Goal: Information Seeking & Learning: Learn about a topic

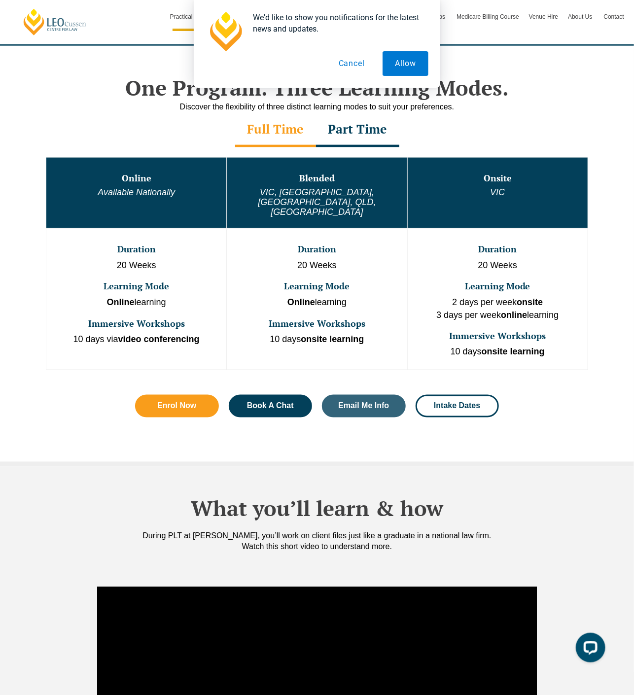
scroll to position [345, 0]
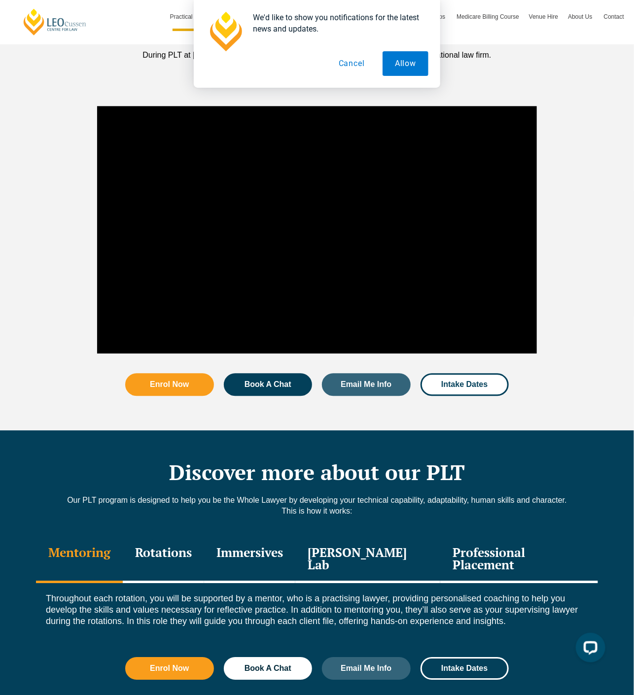
scroll to position [986, 0]
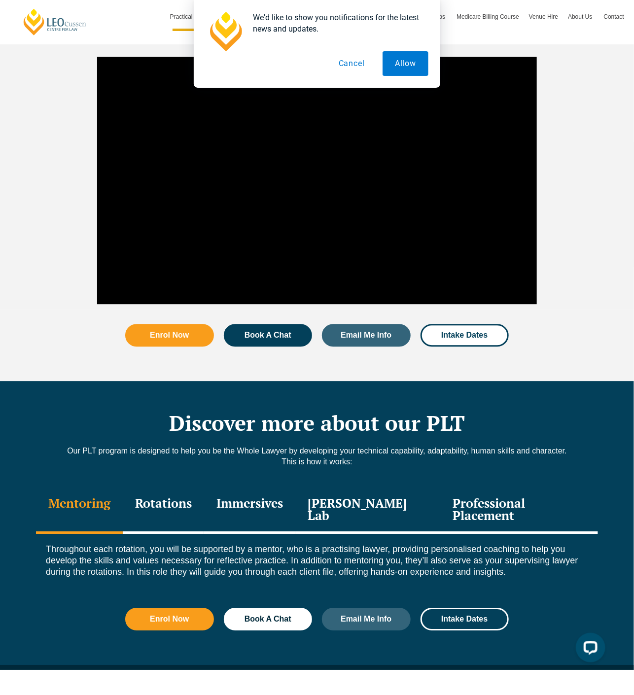
click at [204, 487] on div "Rotations" at bounding box center [163, 510] width 81 height 47
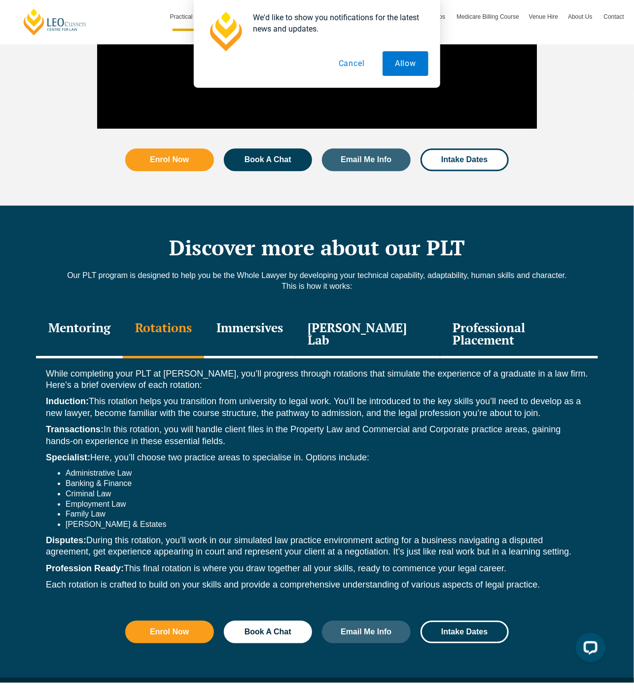
scroll to position [1184, 0]
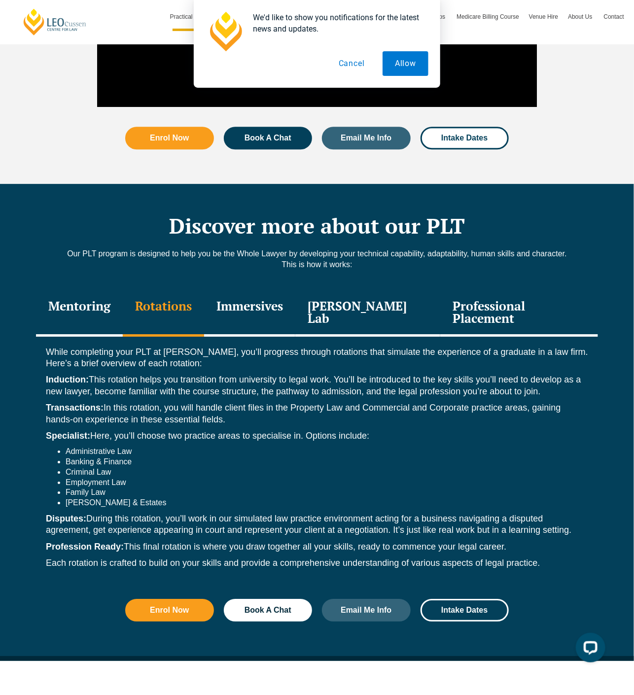
click at [295, 290] on div "Immersives" at bounding box center [249, 313] width 91 height 47
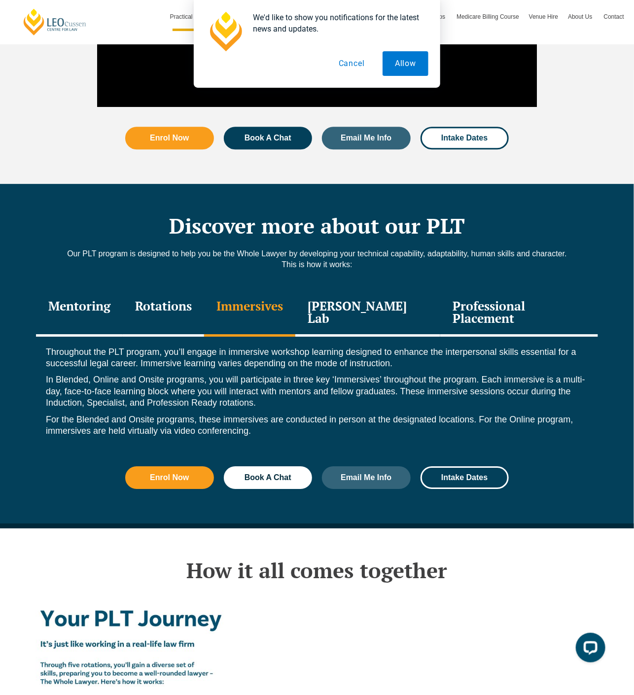
click at [490, 290] on div "Professional Placement" at bounding box center [519, 313] width 158 height 47
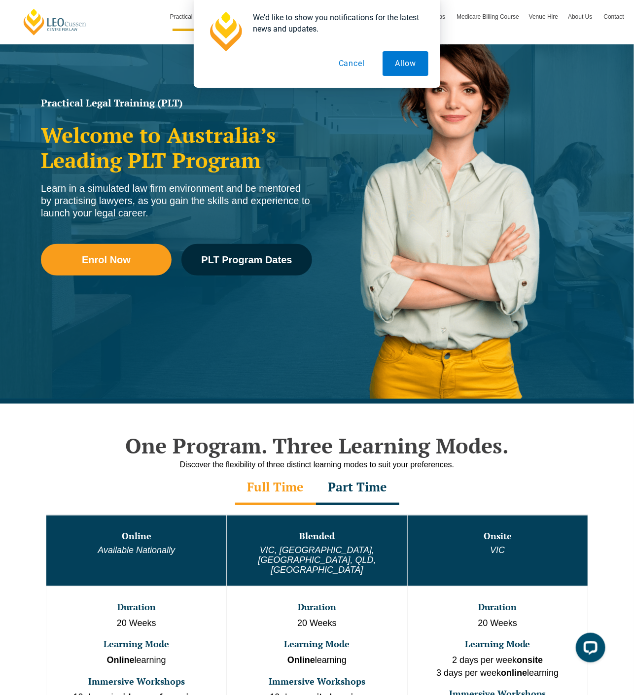
scroll to position [0, 0]
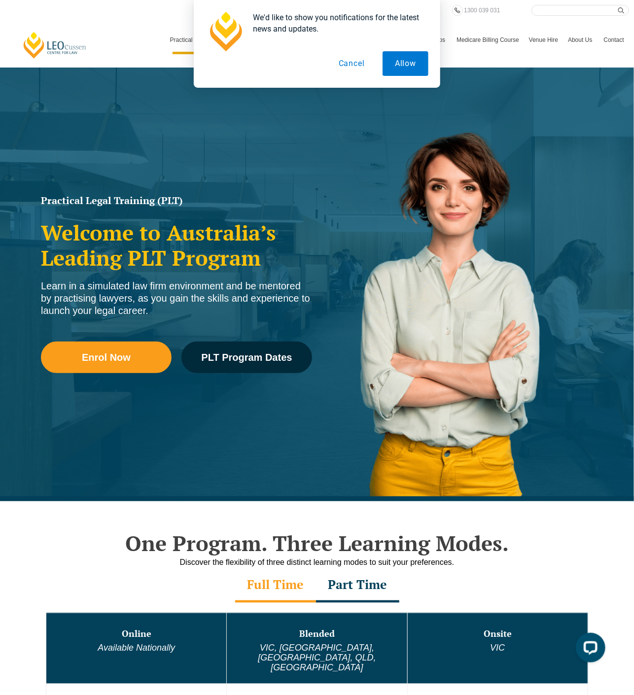
click at [339, 68] on button "Cancel" at bounding box center [351, 63] width 51 height 25
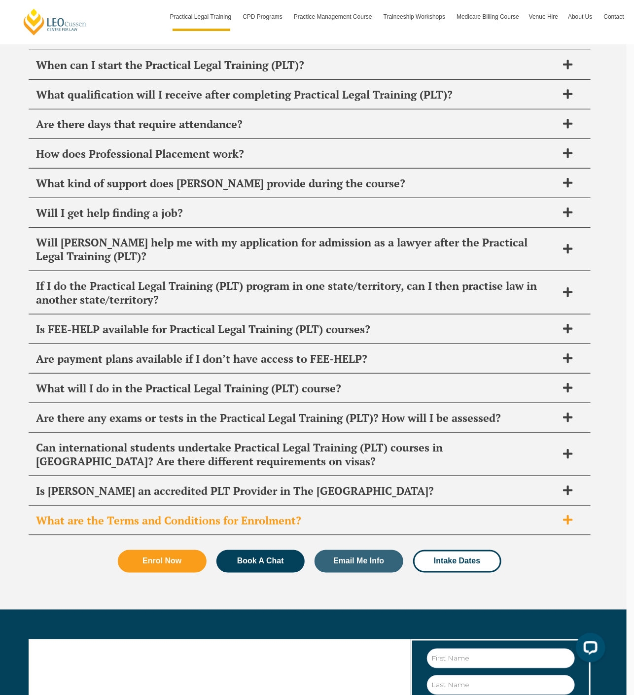
scroll to position [5001, 0]
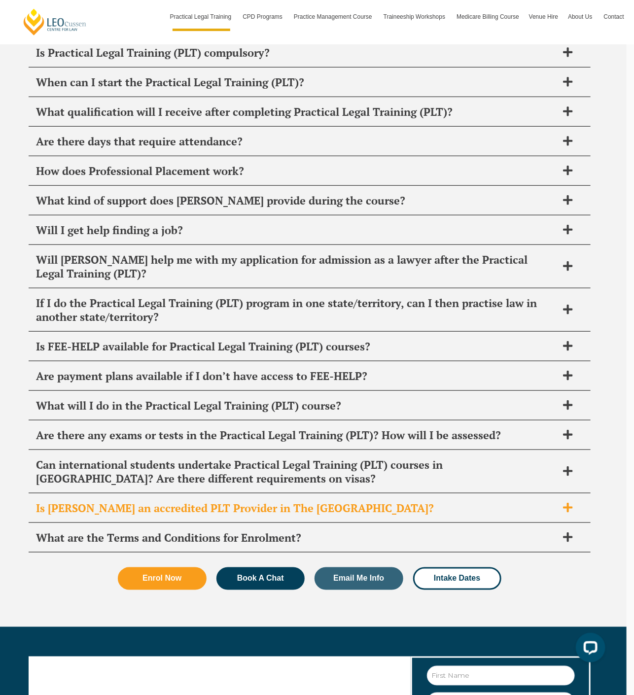
click at [146, 502] on span "Is Leo Cussen an accredited PLT Provider in The NSW?" at bounding box center [297, 509] width 522 height 14
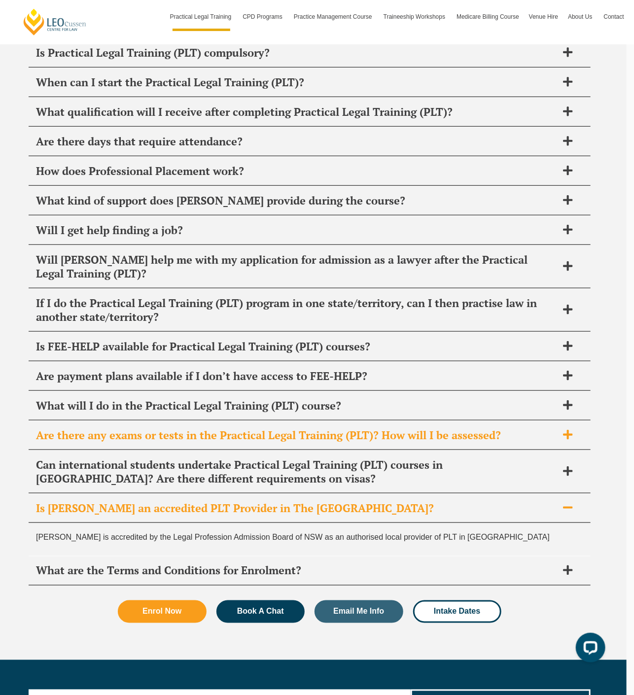
click at [338, 429] on span "Are there any exams or tests in the Practical Legal Training (PLT)? How will I …" at bounding box center [297, 436] width 522 height 14
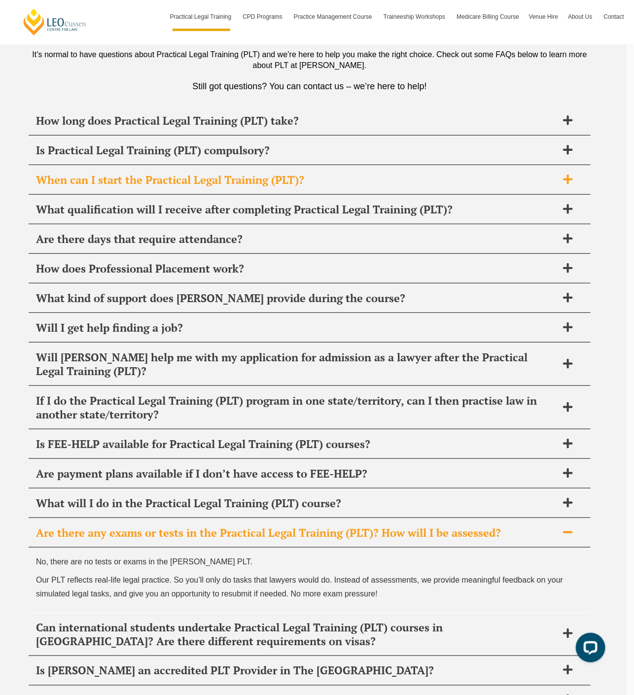
scroll to position [4804, 0]
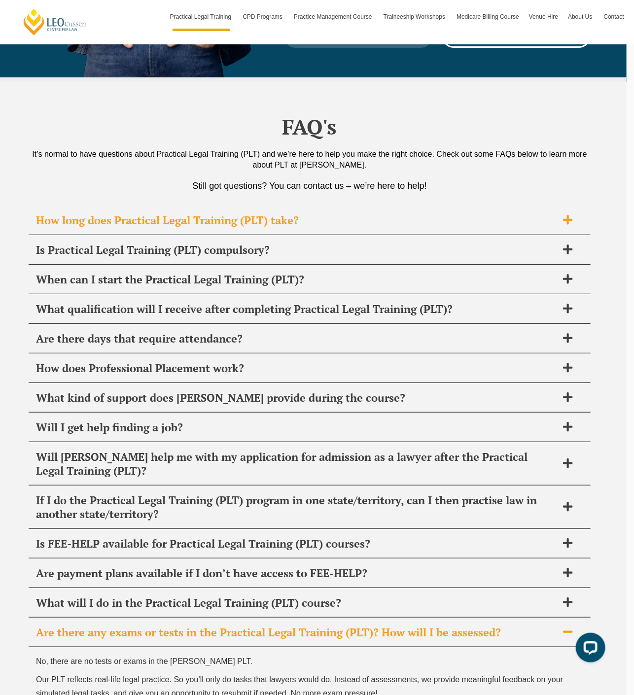
click at [284, 206] on div "How long does Practical Legal Training (PLT) take?" at bounding box center [310, 220] width 562 height 29
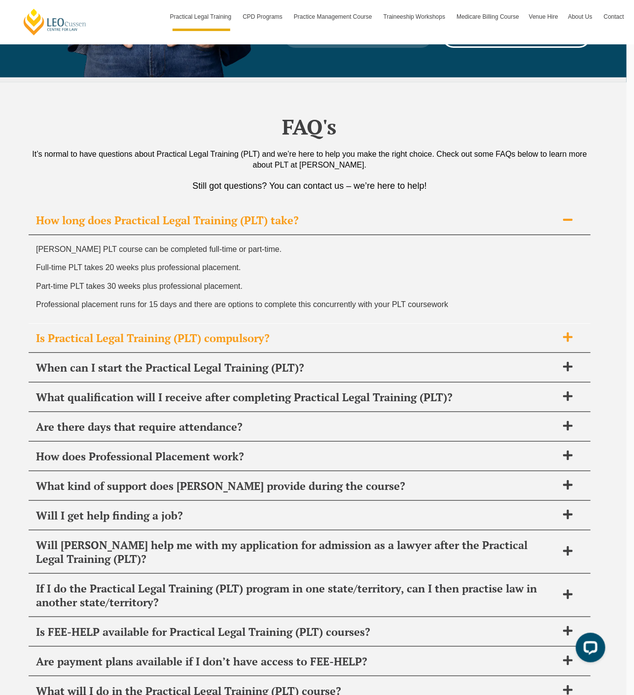
click at [276, 331] on span "Is Practical Legal Training (PLT) compulsory?" at bounding box center [297, 338] width 522 height 14
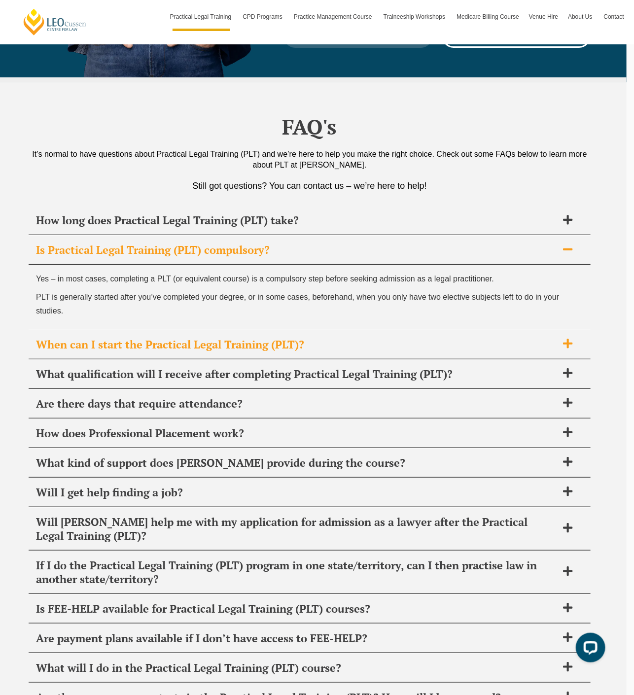
click at [292, 338] on span "When can I start the Practical Legal Training (PLT)?" at bounding box center [297, 345] width 522 height 14
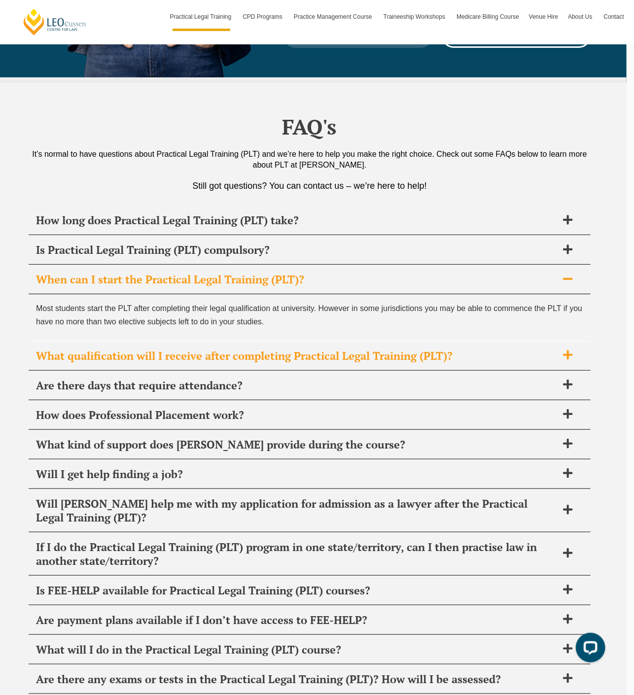
click at [349, 349] on span "What qualification will I receive after completing Practical Legal Training (PL…" at bounding box center [297, 356] width 522 height 14
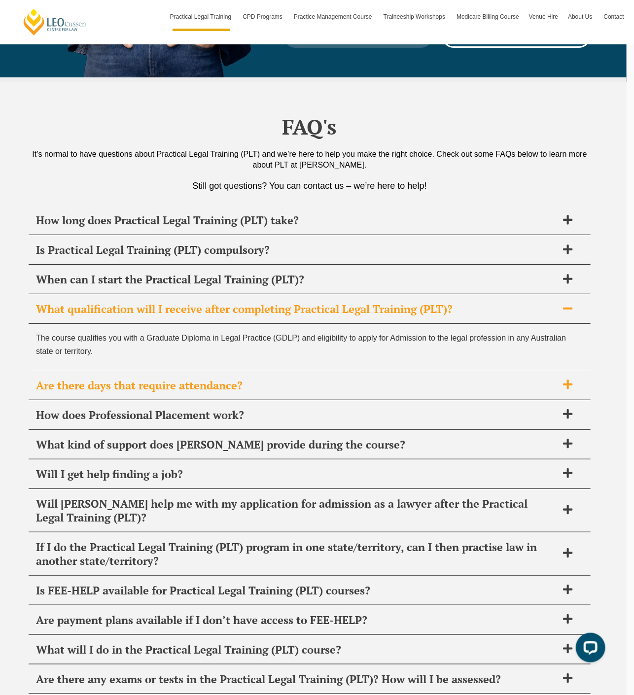
click at [312, 379] on span "Are there days that require attendance?" at bounding box center [297, 386] width 522 height 14
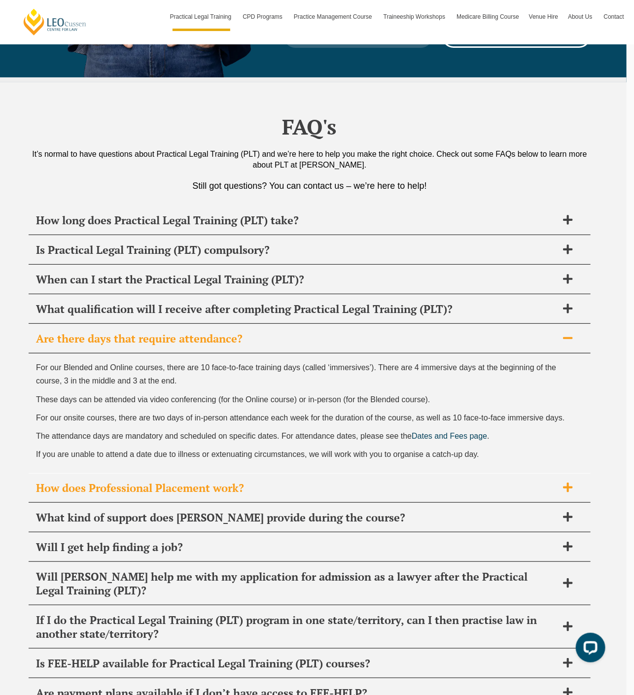
click at [277, 481] on span "How does Professional Placement work?" at bounding box center [297, 488] width 522 height 14
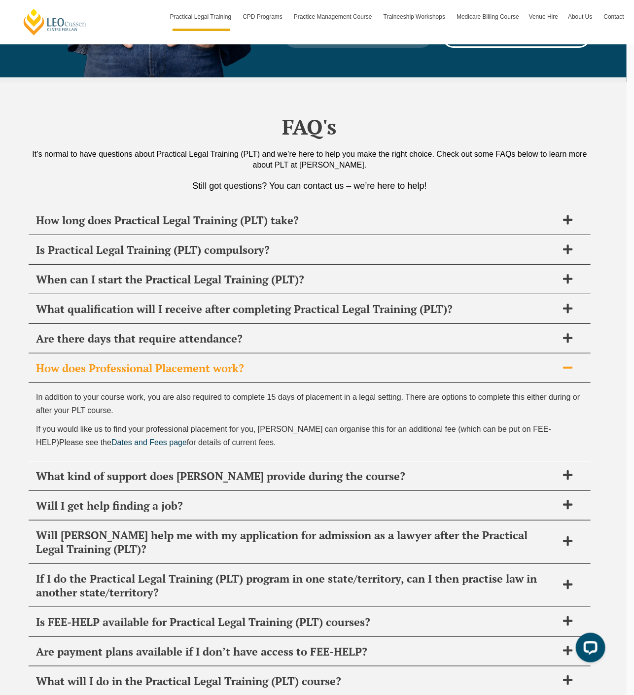
click at [277, 462] on div "What kind of support does Leo Cussen provide during the course?" at bounding box center [310, 476] width 562 height 29
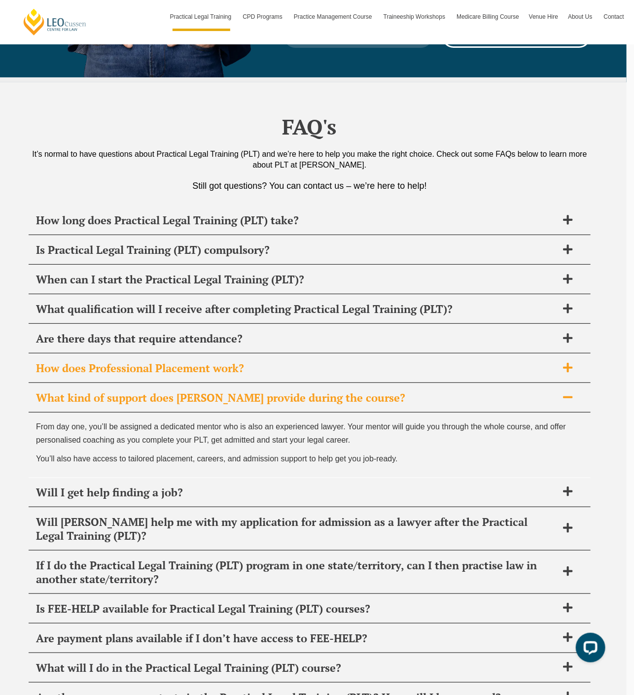
click at [277, 486] on span "Will I get help finding a job?" at bounding box center [297, 493] width 522 height 14
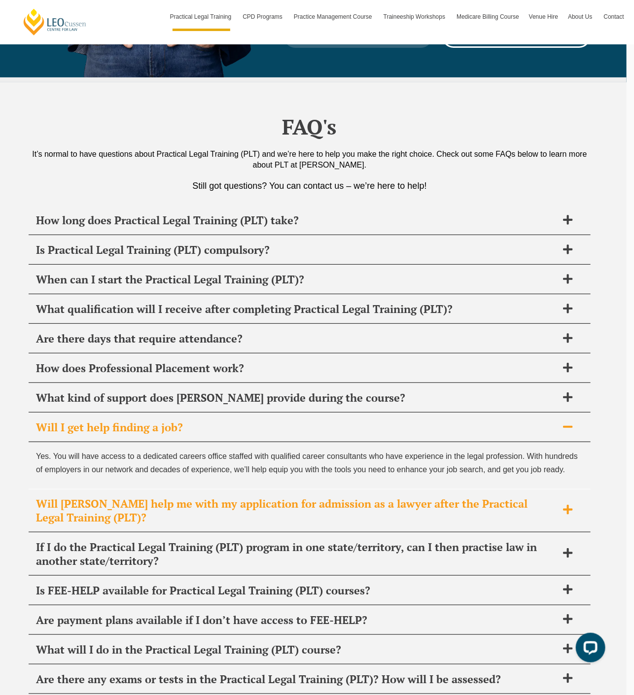
click at [291, 497] on span "Will Leo Cussen help me with my application for admission as a lawyer after the…" at bounding box center [297, 511] width 522 height 28
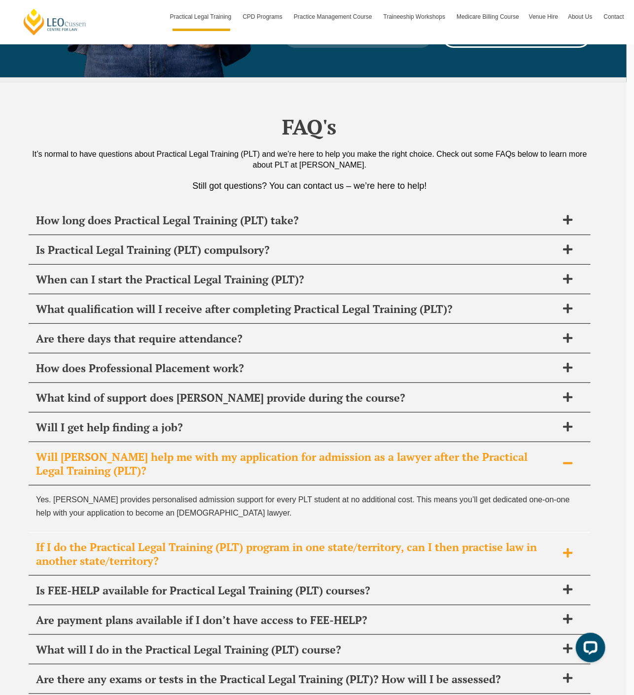
click at [273, 541] on span "If I do the Practical Legal Training (PLT) program in one state/territory, can …" at bounding box center [297, 555] width 522 height 28
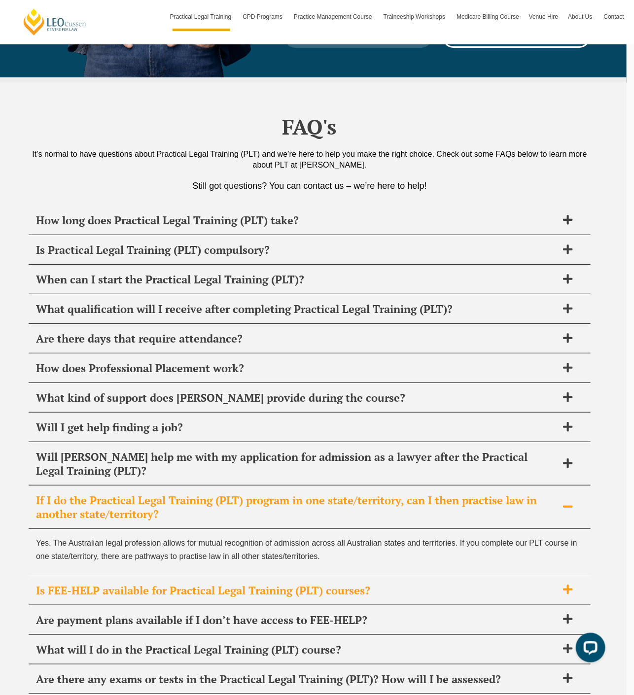
click at [302, 584] on span "Is FEE-HELP available for Practical Legal Training (PLT) courses?" at bounding box center [297, 591] width 522 height 14
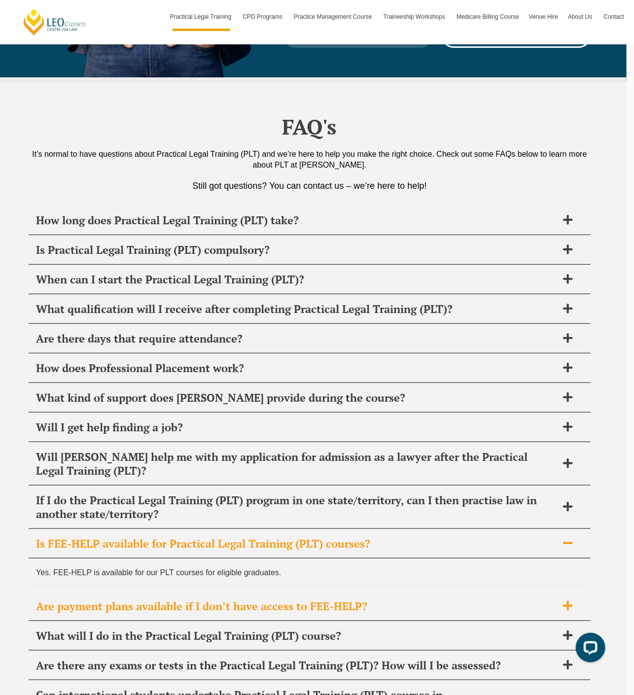
click at [296, 600] on span "Are payment plans available if I don’t have access to FEE-HELP?" at bounding box center [297, 607] width 522 height 14
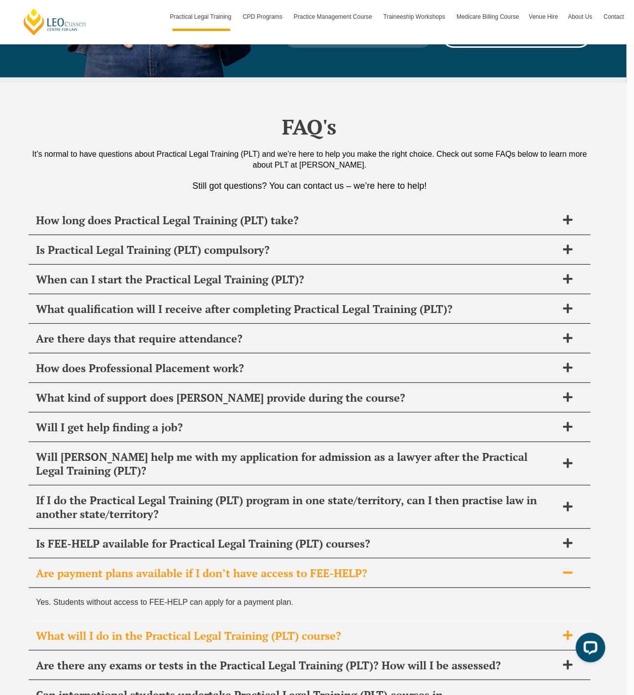
click at [304, 629] on span "What will I do in the Practical Legal Training (PLT) course?" at bounding box center [297, 636] width 522 height 14
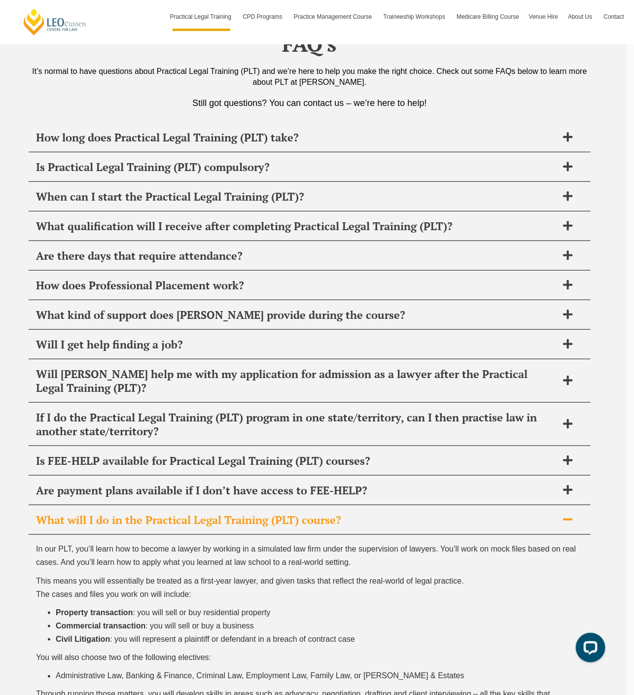
scroll to position [4952, 0]
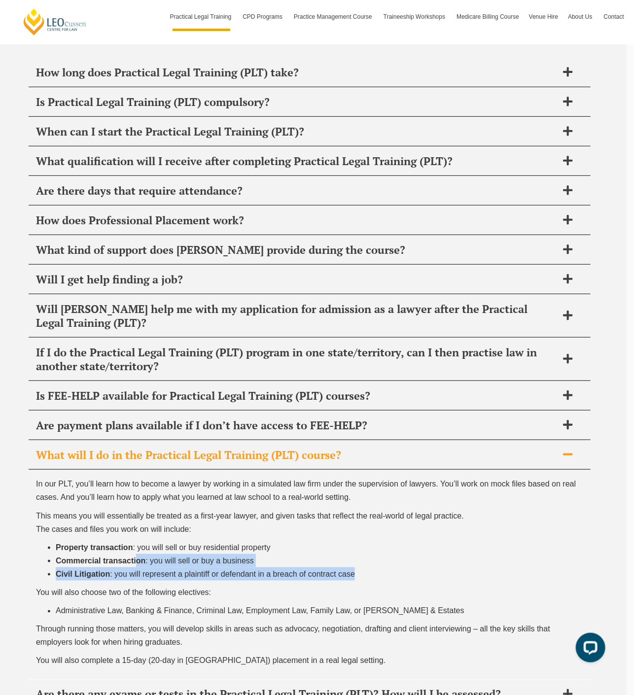
drag, startPoint x: 135, startPoint y: 453, endPoint x: 371, endPoint y: 469, distance: 236.7
click at [371, 541] on ul "Property transaction : you will sell or buy residential property Commercial tra…" at bounding box center [309, 561] width 547 height 40
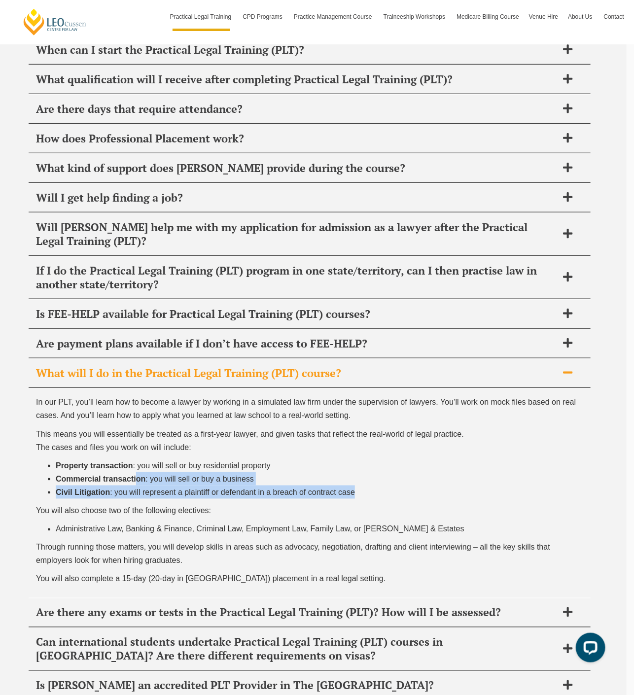
scroll to position [5051, 0]
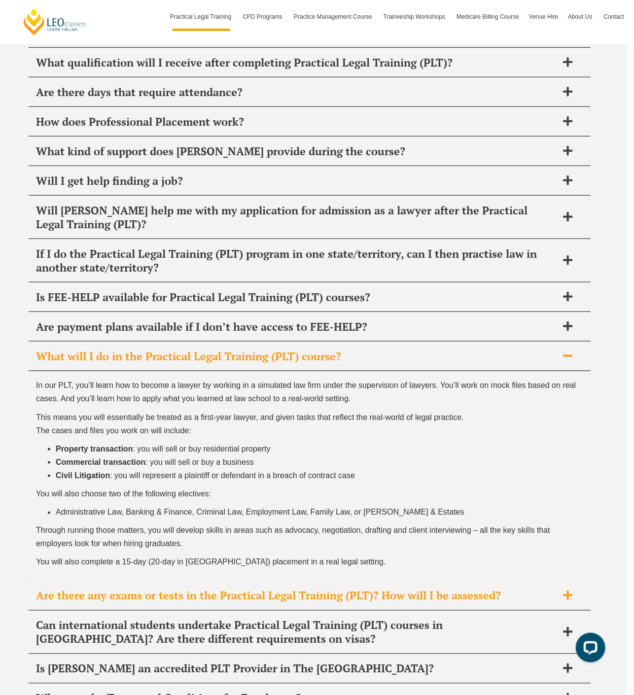
click at [324, 582] on div "Are there any exams or tests in the Practical Legal Training (PLT)? How will I …" at bounding box center [310, 596] width 562 height 29
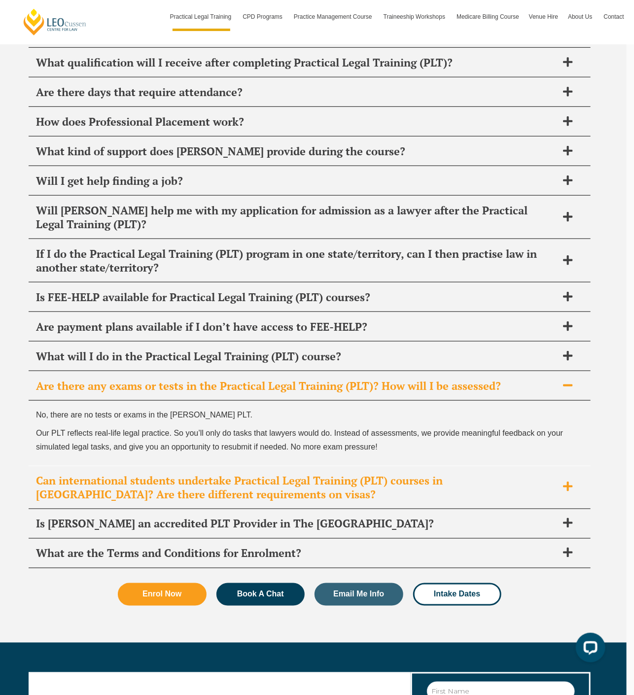
click at [388, 474] on span "Can international students undertake Practical Legal Training (PLT) courses in …" at bounding box center [297, 488] width 522 height 28
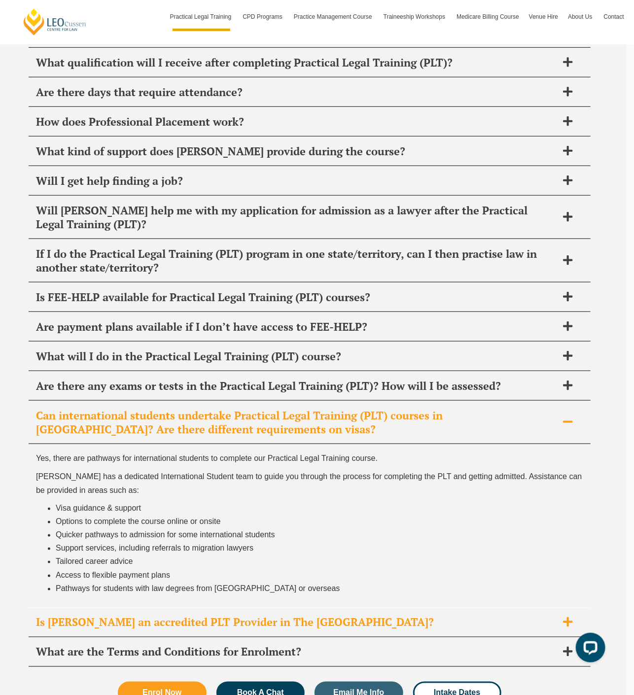
click at [341, 609] on div "Is Leo Cussen an accredited PLT Provider in The NSW?" at bounding box center [310, 623] width 562 height 29
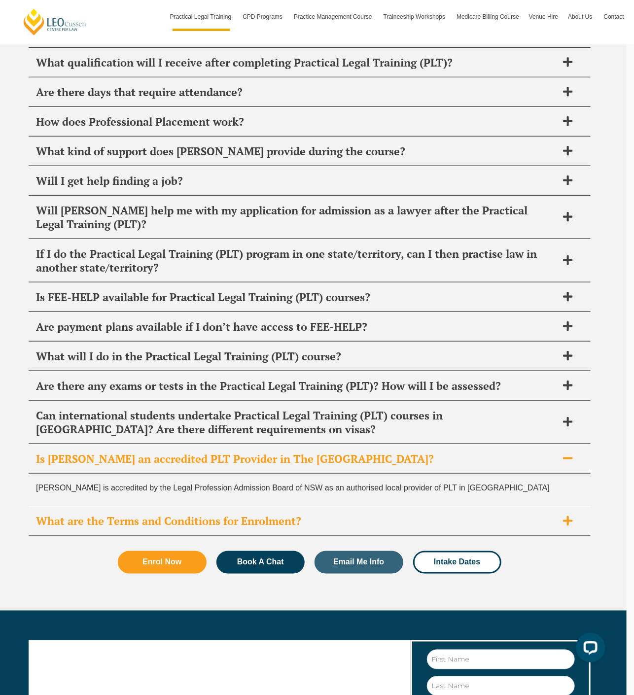
click at [337, 515] on span "What are the Terms and Conditions for Enrolment?" at bounding box center [297, 522] width 522 height 14
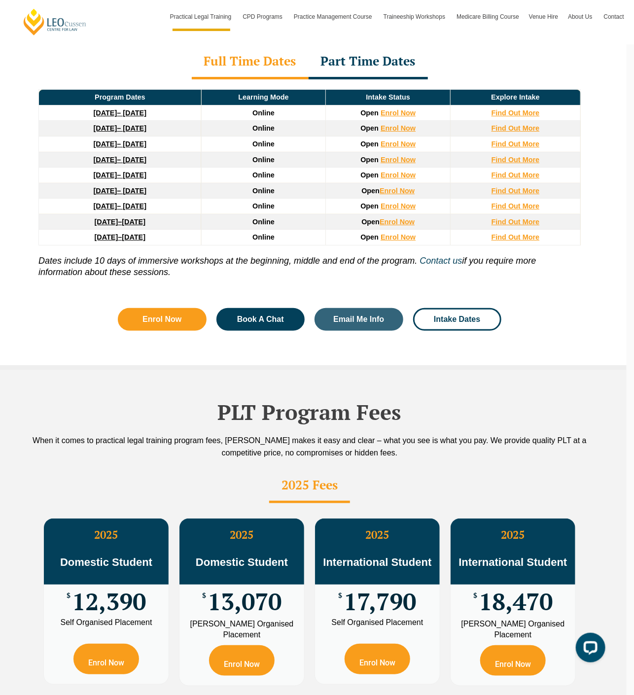
scroll to position [1210, 0]
